Goal: Information Seeking & Learning: Find specific page/section

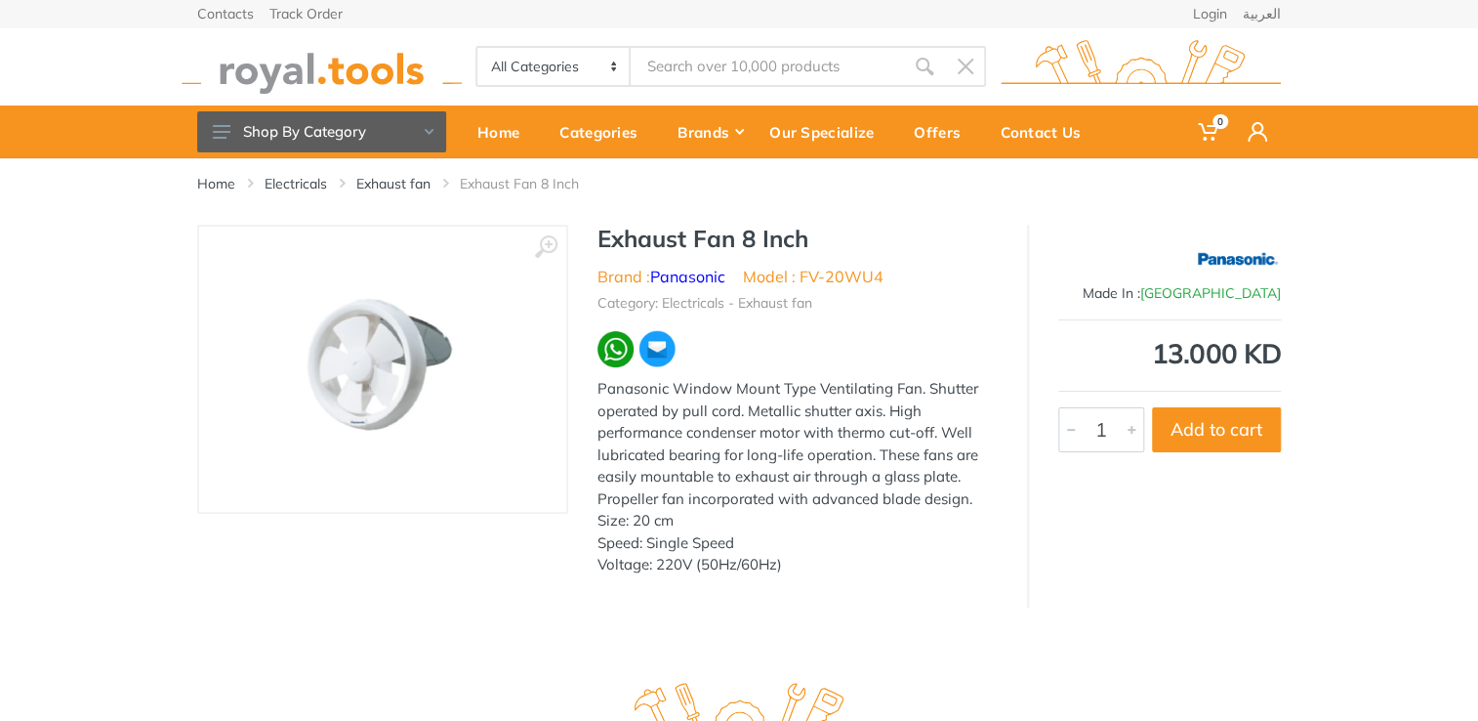
click at [698, 68] on input "Site search" at bounding box center [767, 66] width 273 height 41
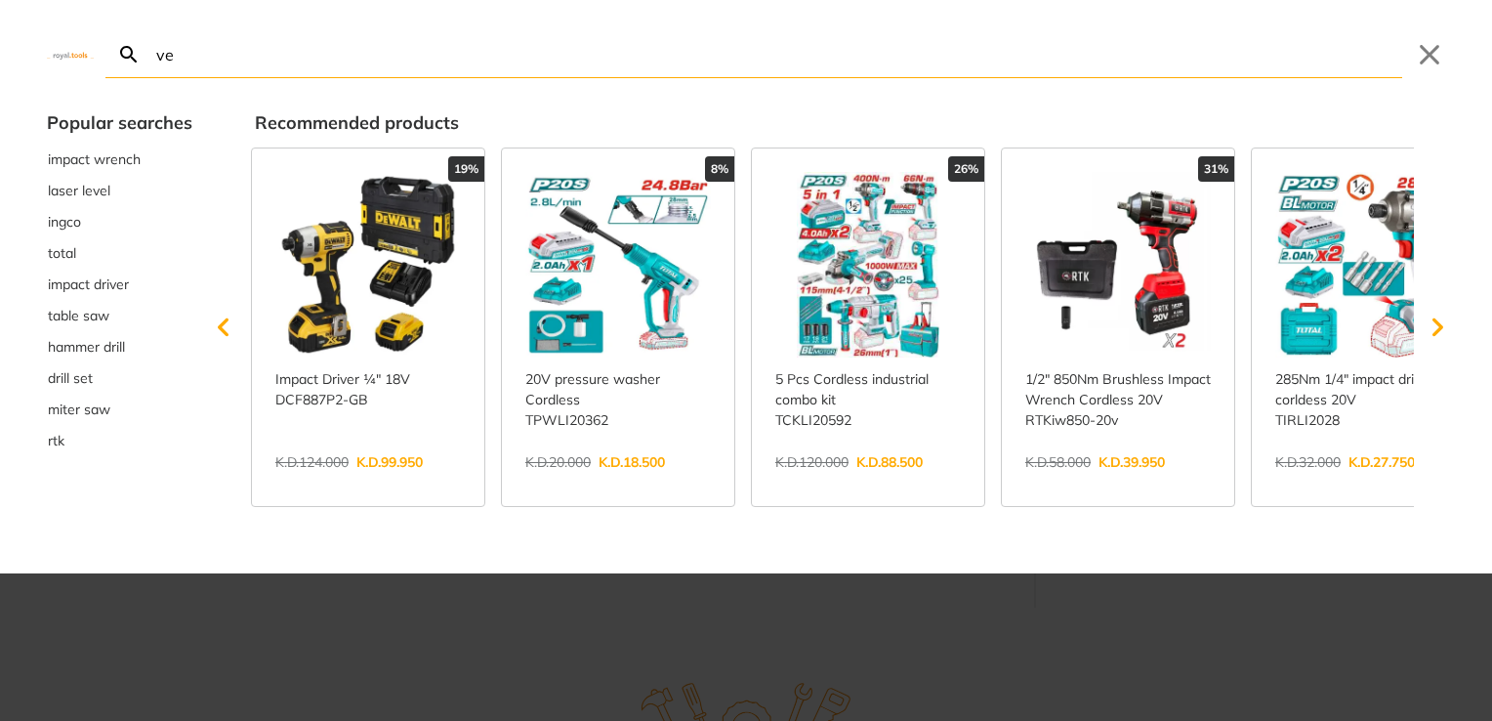
type input "ven"
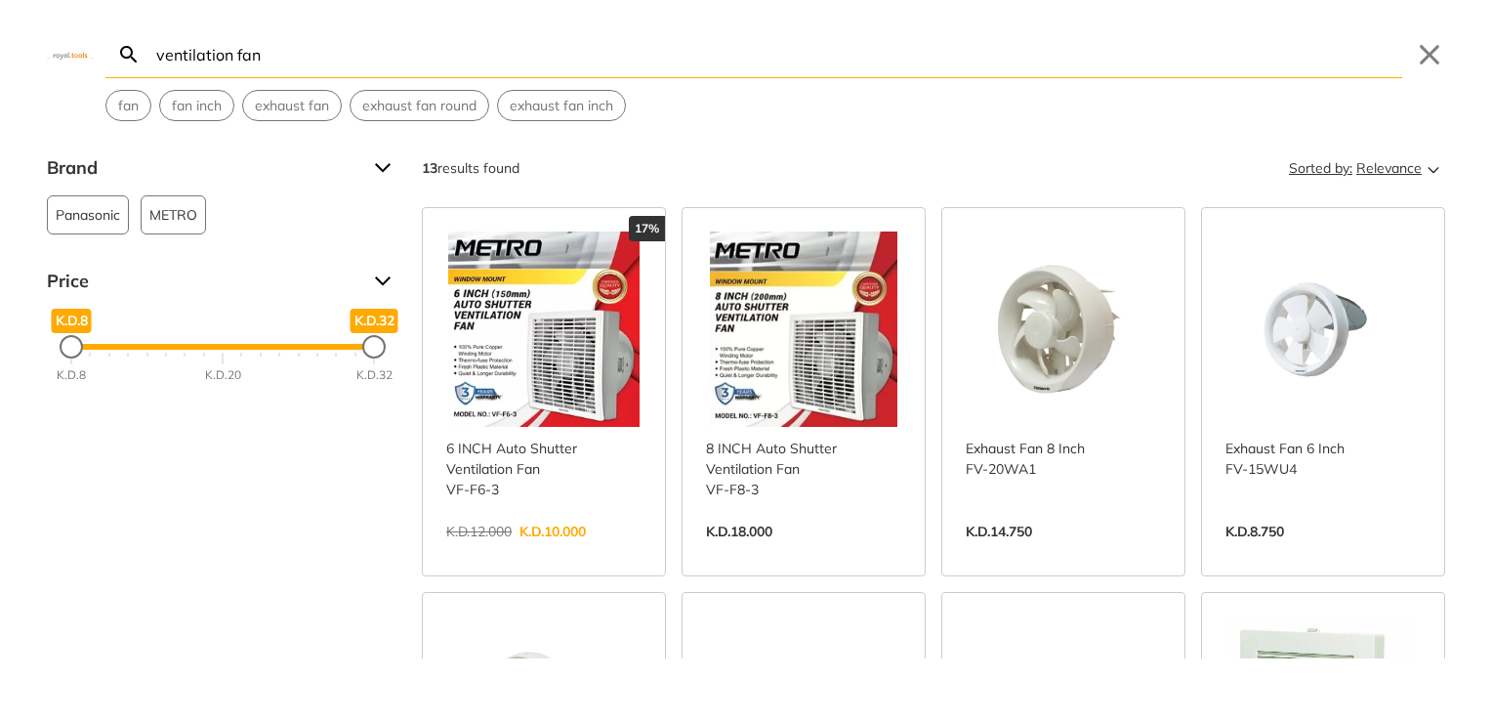
type input "ventilation fan"
click at [1390, 171] on span "Relevance" at bounding box center [1388, 167] width 65 height 31
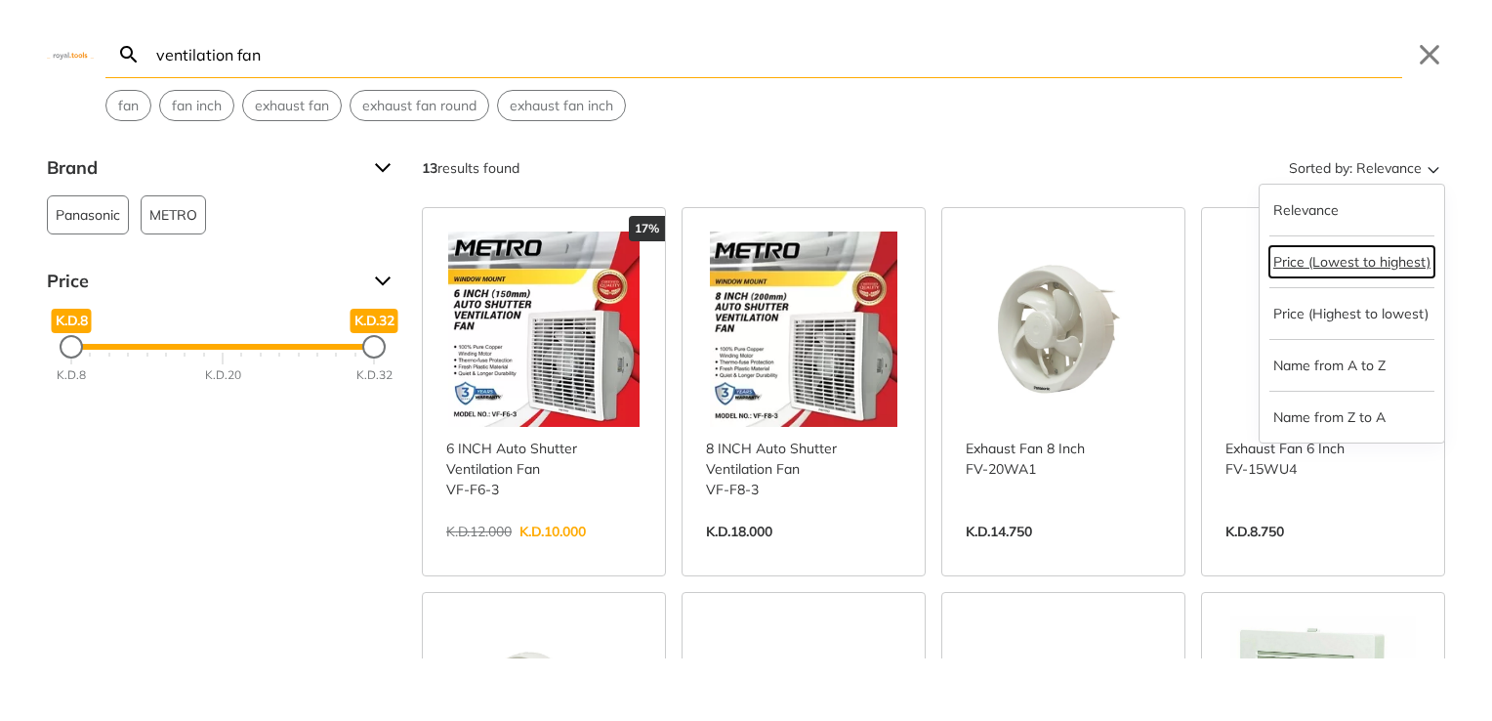
click at [1347, 262] on button "Price (Lowest to highest)" at bounding box center [1351, 261] width 165 height 31
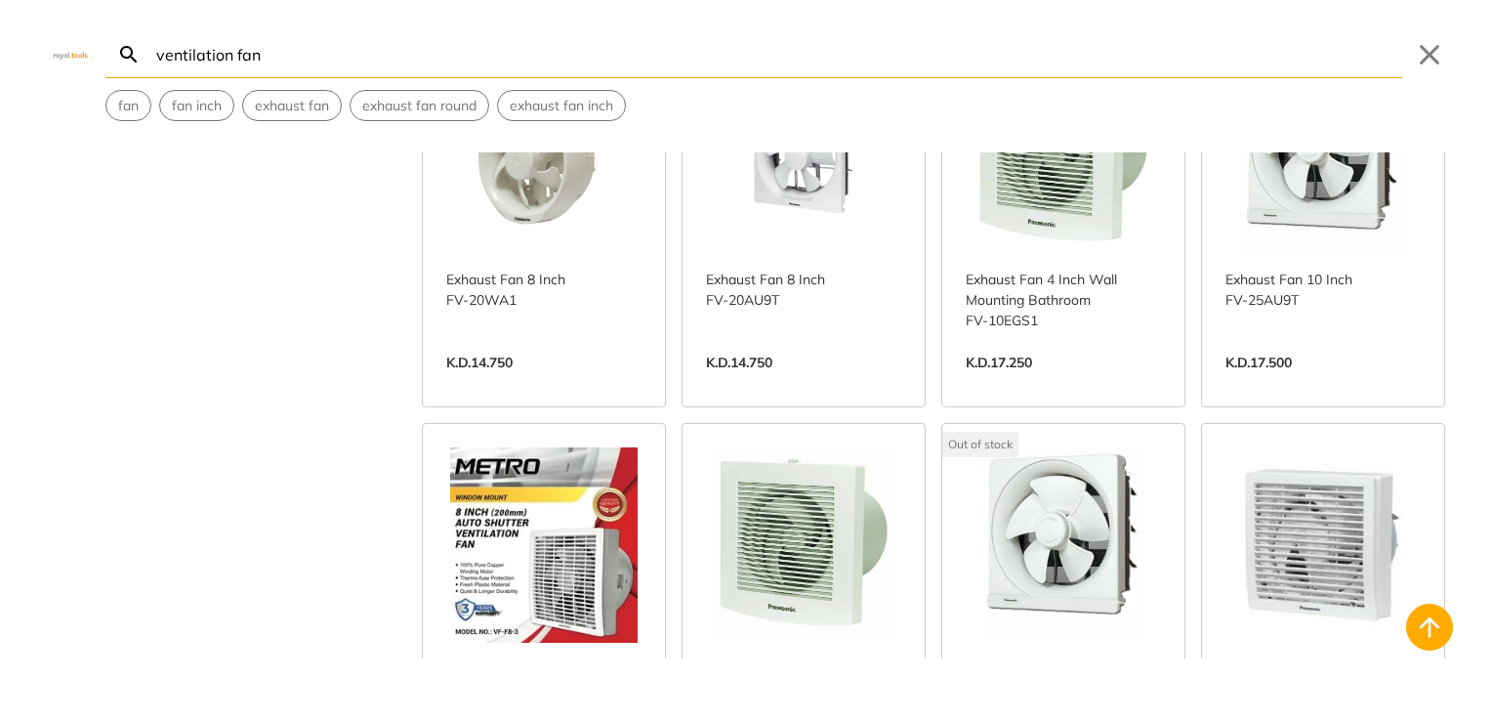
scroll to position [1108, 0]
